Goal: Task Accomplishment & Management: Use online tool/utility

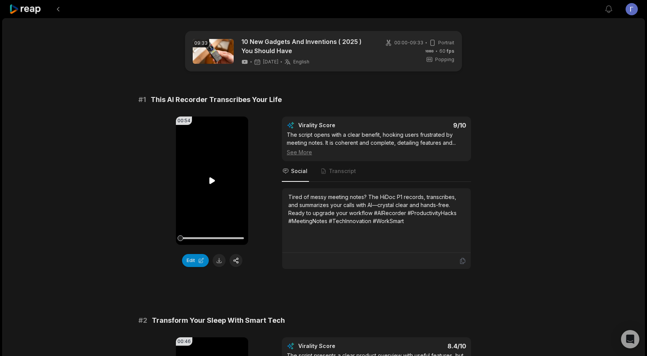
click at [210, 180] on icon at bounding box center [212, 180] width 6 height 7
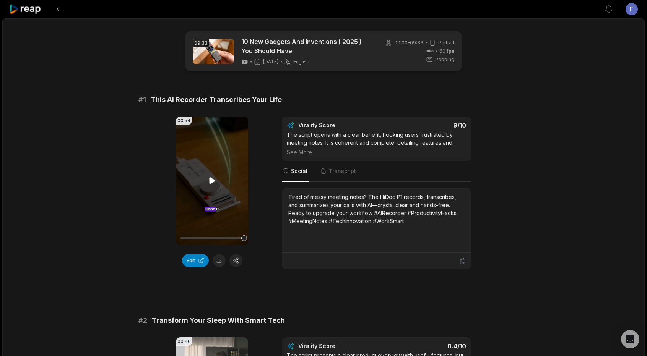
click at [216, 183] on icon at bounding box center [212, 180] width 9 height 9
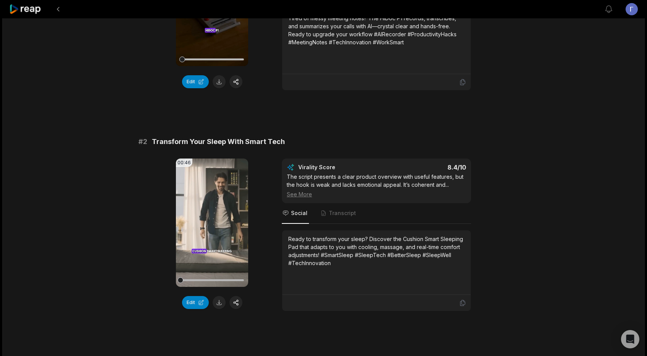
scroll to position [191, 0]
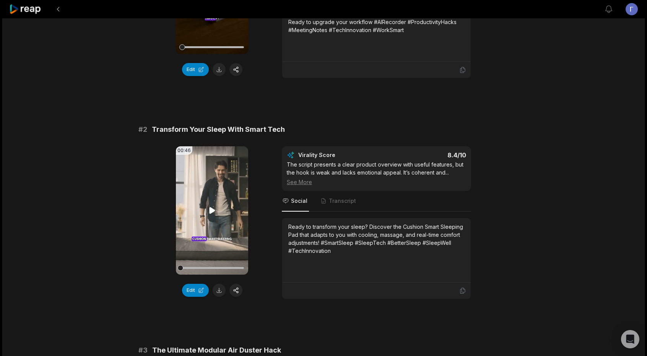
click at [210, 215] on video "Your browser does not support mp4 format." at bounding box center [212, 210] width 72 height 129
drag, startPoint x: 208, startPoint y: 267, endPoint x: 139, endPoint y: 268, distance: 69.2
click at [139, 268] on div "00:46 Your browser does not support mp4 format. Edit Virality Score 8.4 /10 The…" at bounding box center [323, 222] width 370 height 153
click at [216, 267] on div at bounding box center [211, 268] width 63 height 2
click at [242, 272] on div at bounding box center [211, 268] width 63 height 13
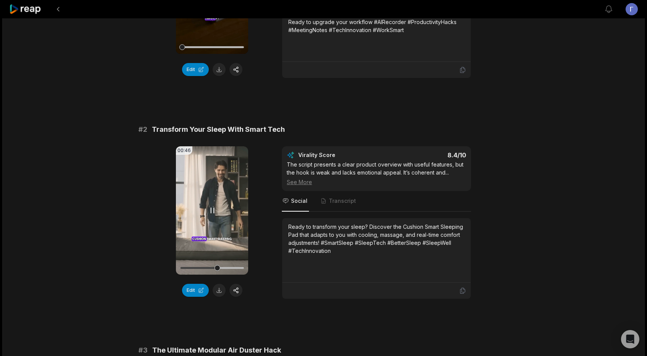
click at [234, 267] on div at bounding box center [211, 268] width 63 height 2
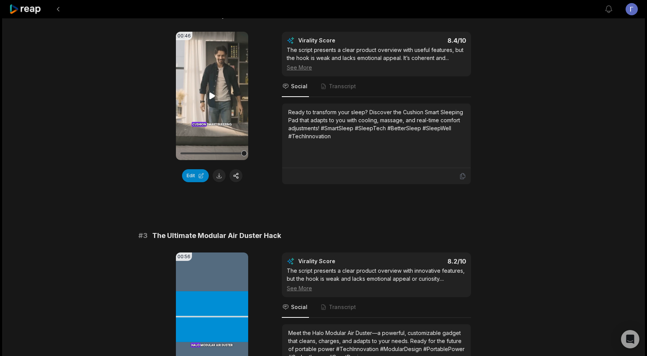
scroll to position [421, 0]
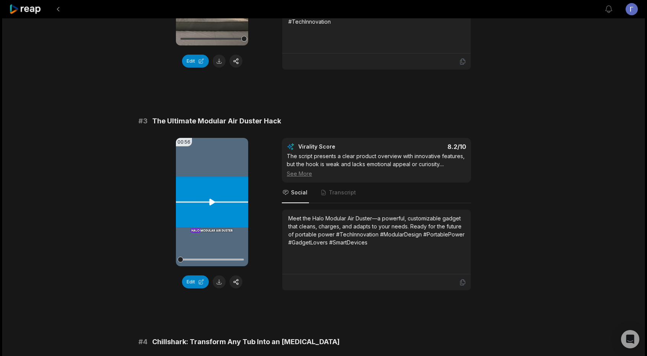
click at [212, 200] on icon at bounding box center [212, 202] width 6 height 7
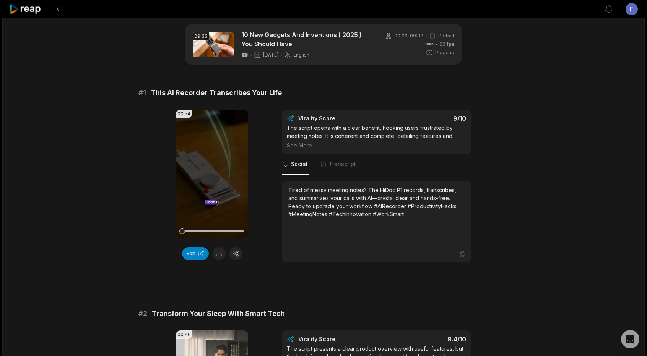
scroll to position [0, 0]
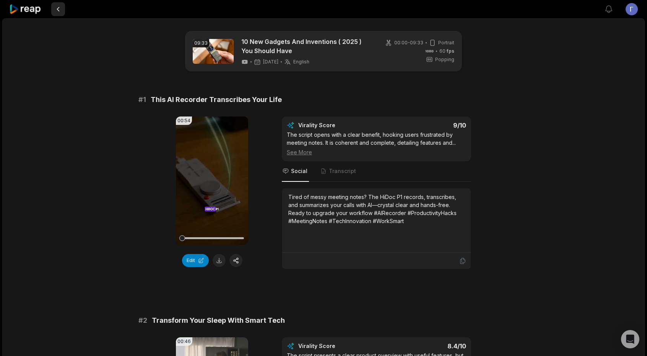
click at [62, 10] on button at bounding box center [58, 9] width 14 height 14
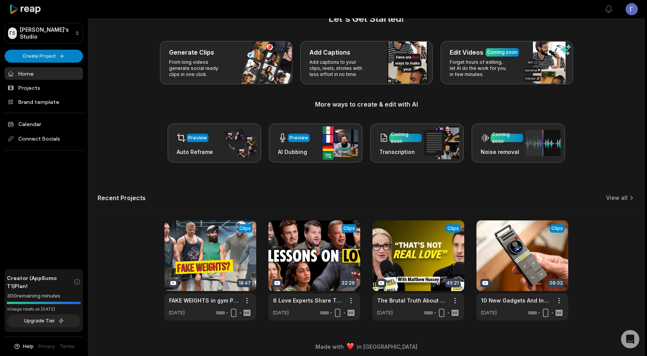
scroll to position [24, 0]
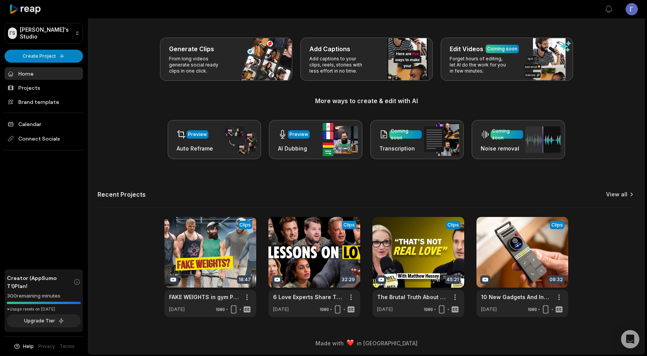
click at [622, 195] on link "View all" at bounding box center [616, 195] width 21 height 8
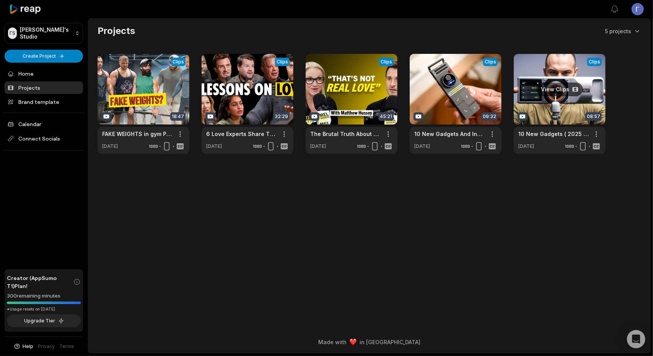
click at [557, 107] on link at bounding box center [560, 104] width 92 height 100
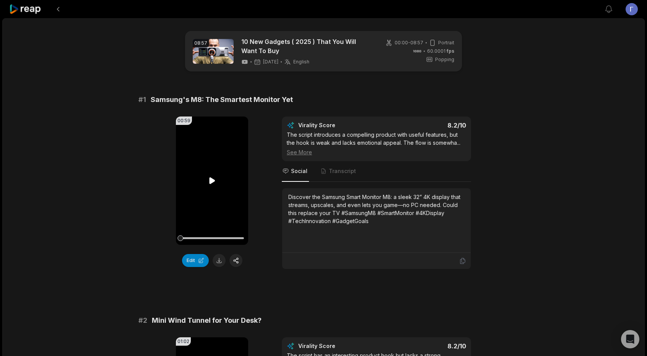
click at [213, 182] on icon at bounding box center [212, 180] width 9 height 9
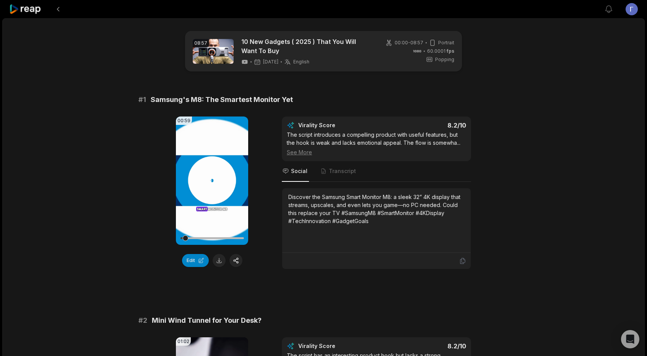
click at [213, 182] on icon at bounding box center [212, 180] width 3 height 5
click at [227, 235] on div at bounding box center [211, 238] width 63 height 13
click at [215, 177] on icon at bounding box center [212, 180] width 9 height 9
click at [208, 180] on icon at bounding box center [212, 180] width 9 height 9
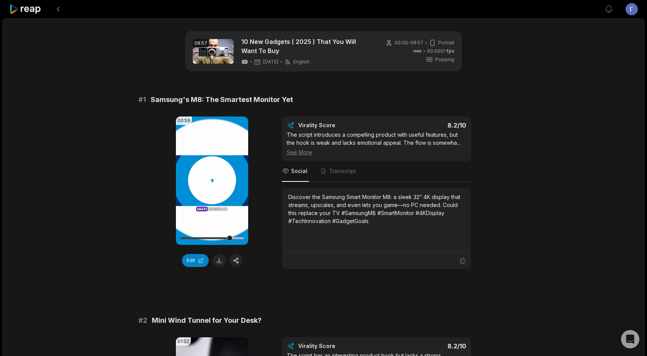
click at [211, 182] on icon at bounding box center [212, 180] width 3 height 5
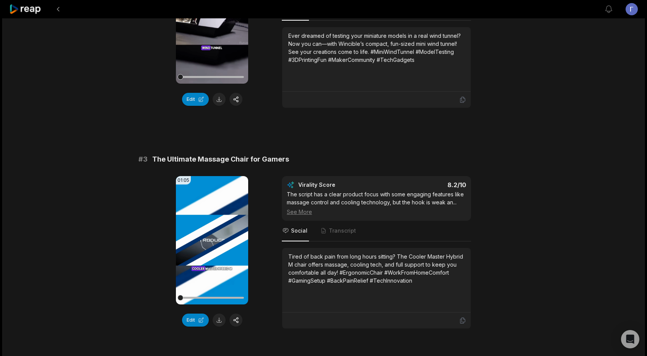
scroll to position [639, 0]
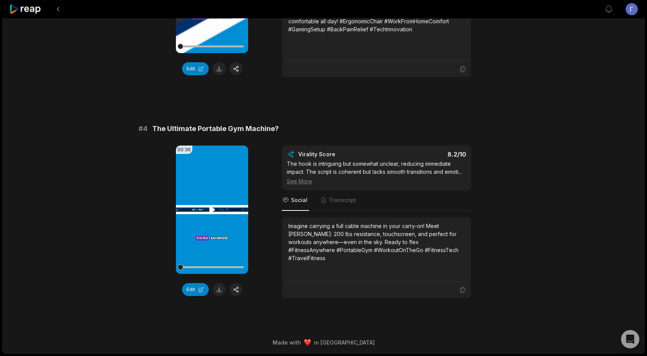
click at [208, 212] on icon at bounding box center [212, 209] width 9 height 9
click at [220, 221] on video "Your browser does not support mp4 format." at bounding box center [212, 210] width 72 height 129
click at [220, 189] on video "Your browser does not support mp4 format." at bounding box center [212, 210] width 72 height 129
drag, startPoint x: 288, startPoint y: 233, endPoint x: 311, endPoint y: 234, distance: 23.4
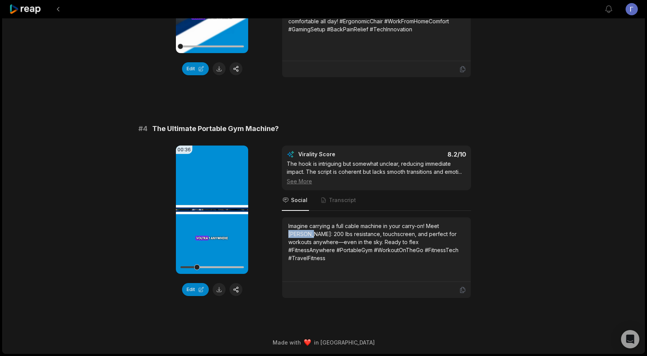
click at [311, 234] on div "Imagine carrying a full cable machine in your carry-on! Meet VultrOne: 200 lbs …" at bounding box center [376, 250] width 189 height 65
copy div "VultrOne"
click at [62, 9] on button at bounding box center [58, 9] width 14 height 14
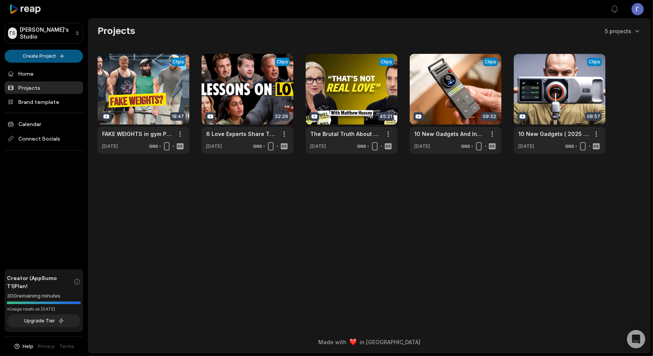
click at [60, 54] on html "ΓS Γιώργος's Studio Create Project Home Projects Brand template Calendar Connec…" at bounding box center [326, 178] width 653 height 356
click at [55, 69] on link "Create Clips" at bounding box center [44, 71] width 75 height 13
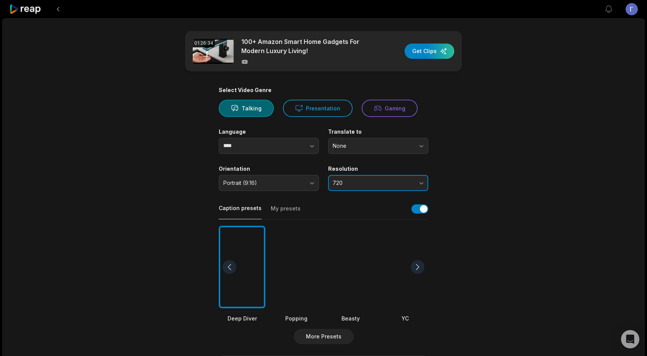
click at [382, 180] on span "720" at bounding box center [373, 183] width 80 height 7
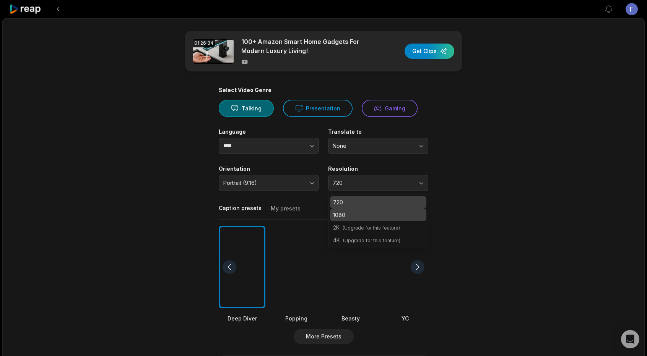
click at [359, 209] on div "1080" at bounding box center [378, 215] width 96 height 13
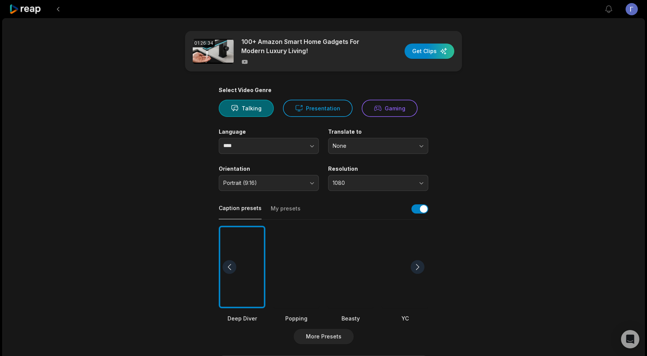
click at [378, 137] on div "Translate to None" at bounding box center [378, 142] width 100 height 26
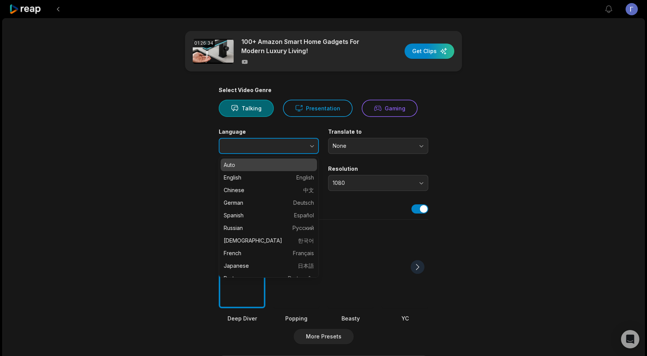
click at [284, 140] on button "button" at bounding box center [297, 146] width 44 height 16
type input "*******"
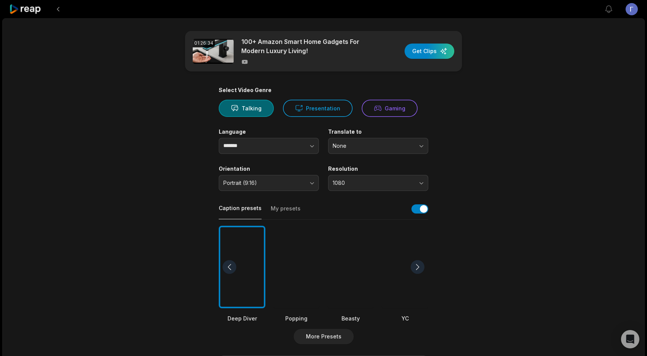
click at [304, 255] on div at bounding box center [296, 267] width 47 height 83
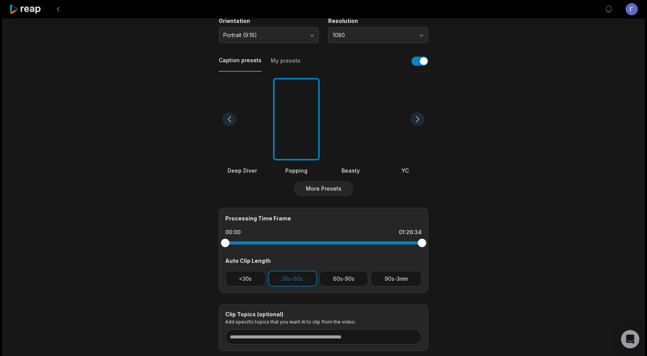
scroll to position [153, 0]
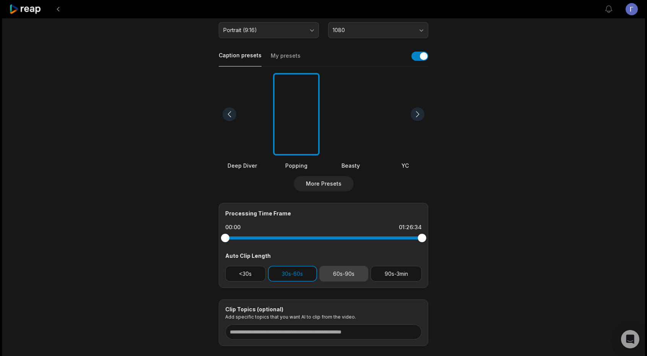
click at [340, 276] on button "60s-90s" at bounding box center [343, 274] width 49 height 16
drag, startPoint x: 227, startPoint y: 240, endPoint x: 213, endPoint y: 238, distance: 14.0
click at [213, 238] on main "01:26:34 100+ Amazon Smart Home Gadgets For Modern Luxury Living! Get Clips Sel…" at bounding box center [323, 112] width 370 height 469
click at [228, 239] on div at bounding box center [228, 238] width 8 height 8
click at [227, 240] on div at bounding box center [227, 238] width 8 height 8
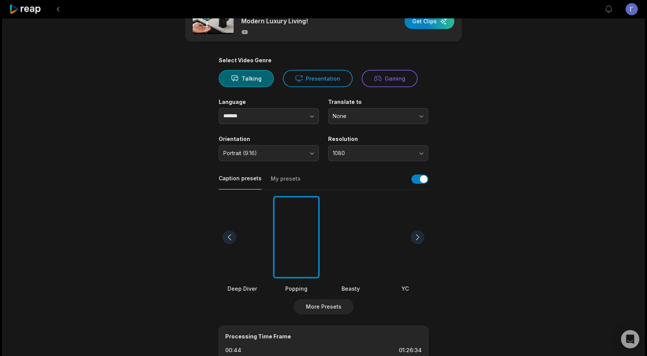
scroll to position [6, 0]
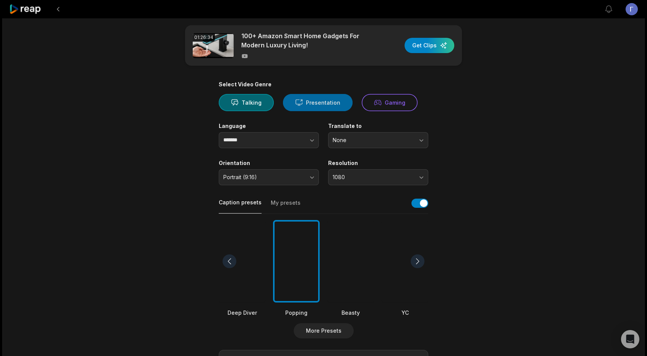
click at [309, 96] on button "Presentation" at bounding box center [318, 102] width 70 height 17
click at [426, 42] on div "button" at bounding box center [430, 45] width 50 height 15
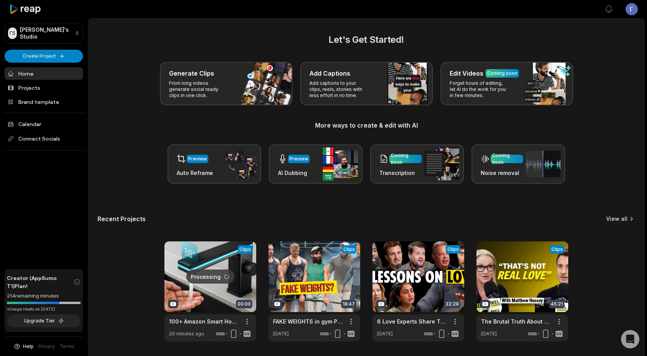
click at [620, 216] on link "View all" at bounding box center [616, 219] width 21 height 8
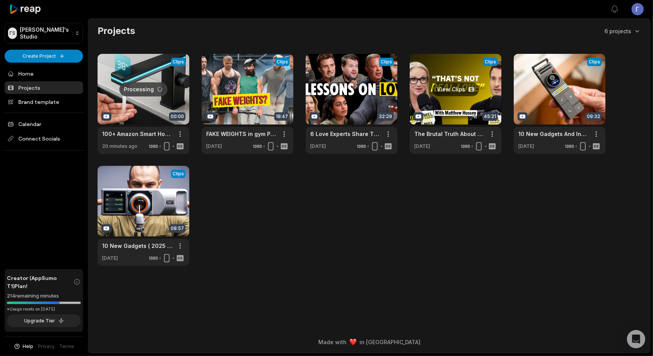
click at [440, 91] on link at bounding box center [456, 104] width 92 height 100
